Goal: Transaction & Acquisition: Purchase product/service

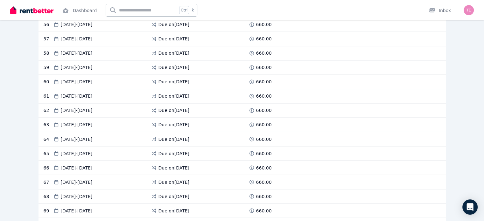
scroll to position [923, 0]
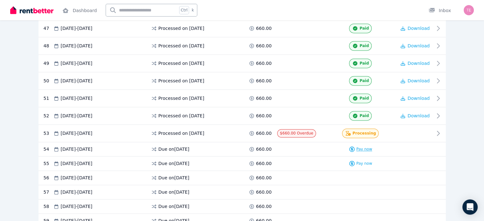
click at [372, 147] on span "Pay now" at bounding box center [364, 149] width 16 height 5
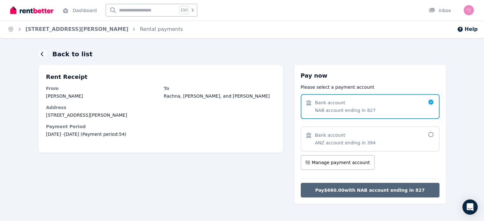
click at [411, 189] on span "Pay $660.00 with NAB account ending in 827" at bounding box center [369, 190] width 109 height 6
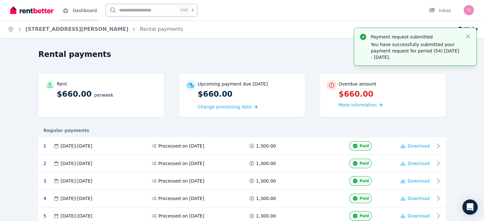
click at [87, 11] on link "Dashboard" at bounding box center [79, 10] width 37 height 20
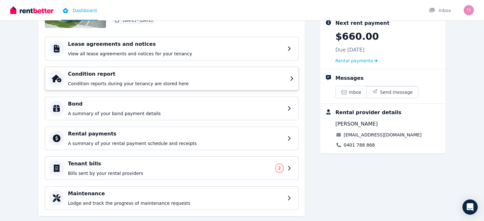
scroll to position [91, 0]
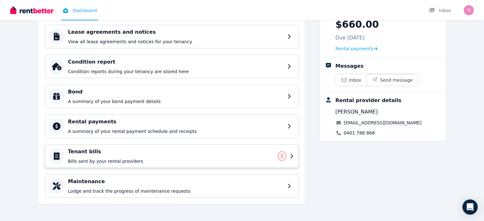
click at [68, 151] on h4 "Tenant bills" at bounding box center [171, 152] width 206 height 8
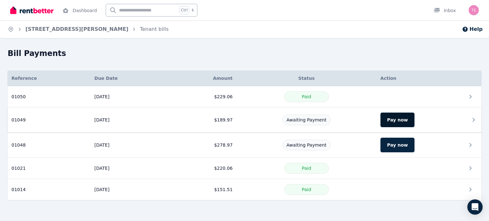
click at [396, 119] on button "Pay now" at bounding box center [397, 120] width 34 height 15
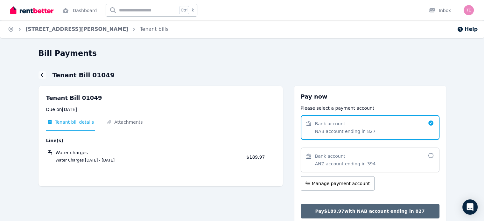
click at [367, 210] on span "Pay $189.97 with NAB account ending in 827" at bounding box center [369, 211] width 109 height 6
